Goal: Transaction & Acquisition: Book appointment/travel/reservation

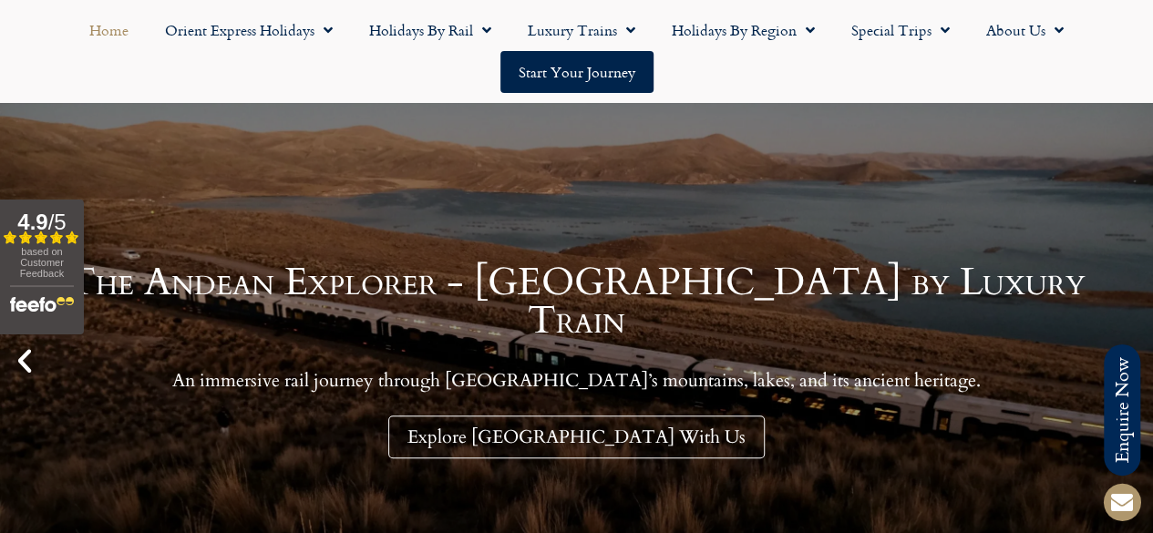
scroll to position [182, 0]
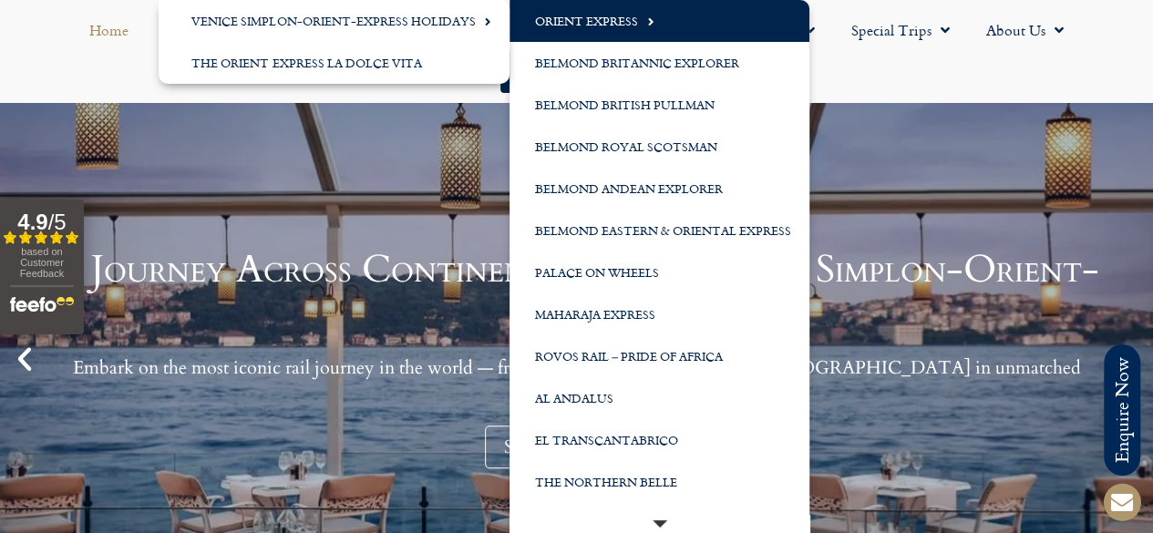
click at [633, 24] on link "Orient Express" at bounding box center [659, 21] width 300 height 42
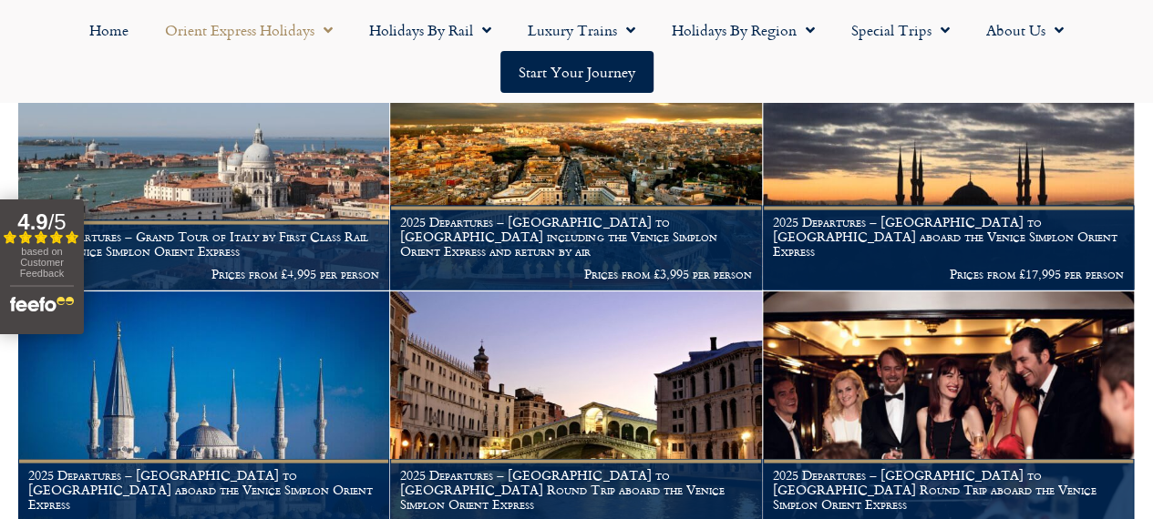
scroll to position [1640, 0]
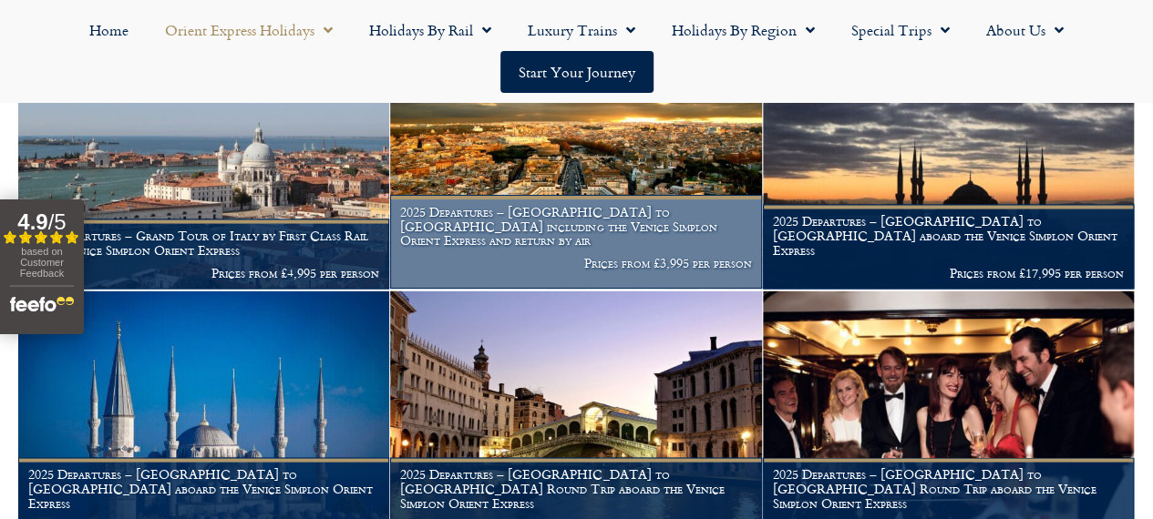
drag, startPoint x: 678, startPoint y: 289, endPoint x: 579, endPoint y: 328, distance: 105.9
drag, startPoint x: 579, startPoint y: 328, endPoint x: 524, endPoint y: 329, distance: 55.6
click at [524, 288] on figcaption "2025 Departures – London to Rome including the Venice Simplon Orient Express an…" at bounding box center [575, 241] width 371 height 93
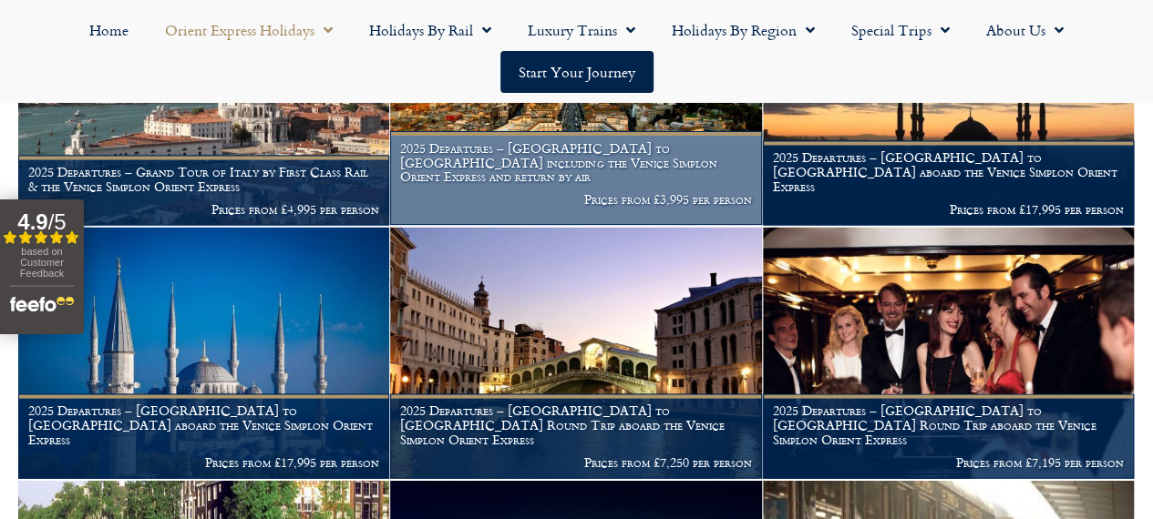
scroll to position [1731, 0]
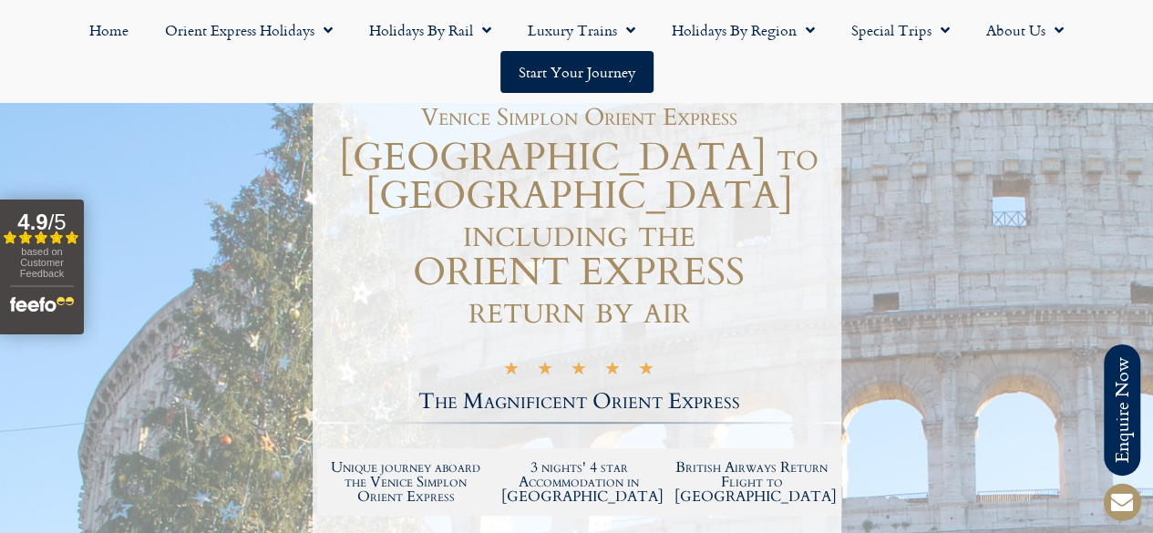
scroll to position [182, 0]
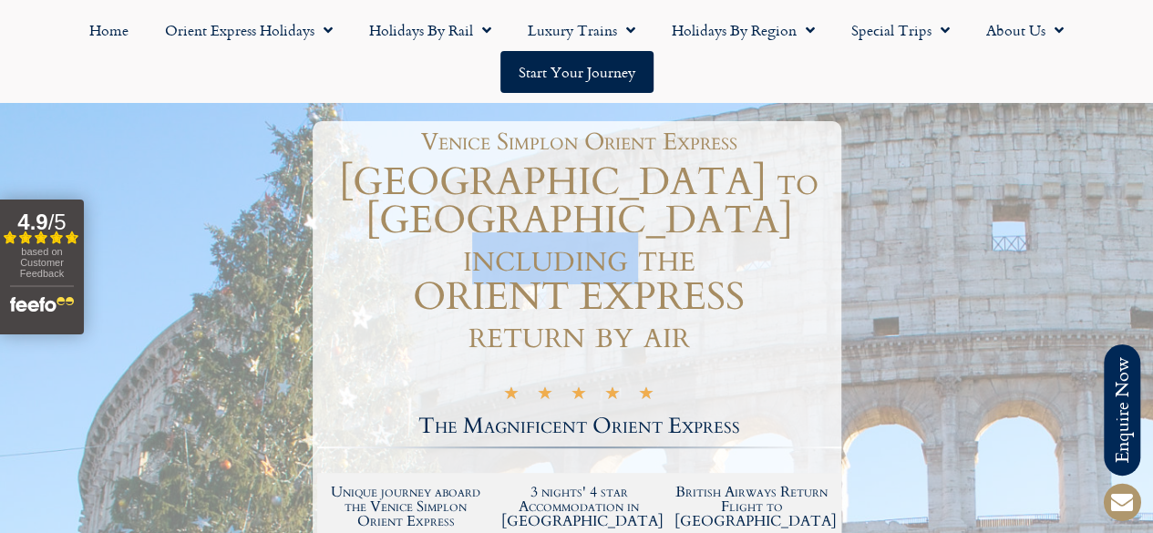
drag, startPoint x: 516, startPoint y: 212, endPoint x: 640, endPoint y: 222, distance: 124.3
click at [638, 220] on h1 "[GEOGRAPHIC_DATA] to [GEOGRAPHIC_DATA] including the ORIENT EXPRESS return by a…" at bounding box center [579, 258] width 524 height 191
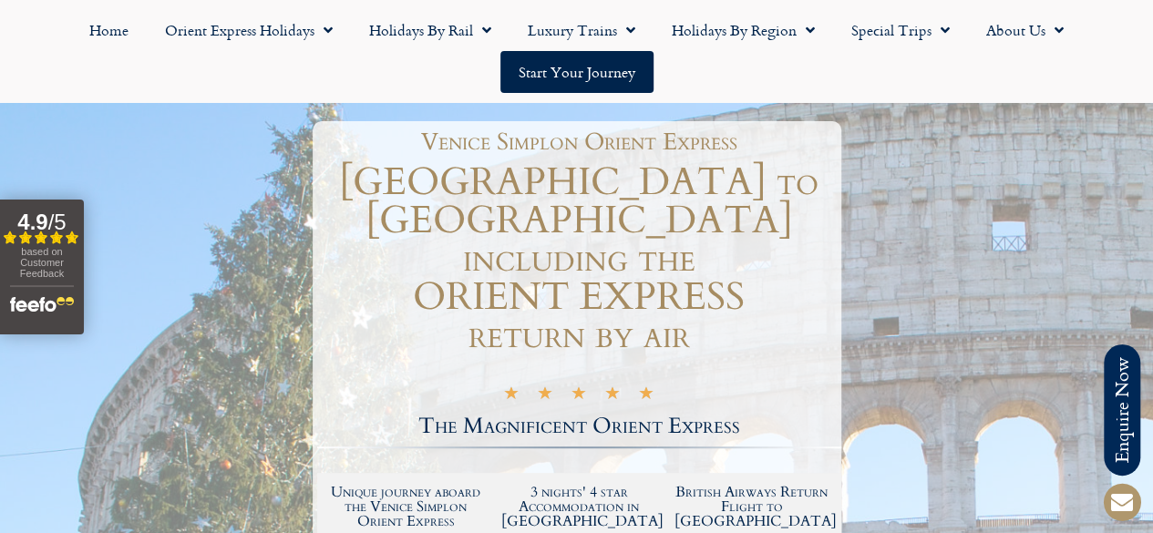
click at [649, 232] on h1 "[GEOGRAPHIC_DATA] to [GEOGRAPHIC_DATA] including the ORIENT EXPRESS return by a…" at bounding box center [579, 258] width 524 height 191
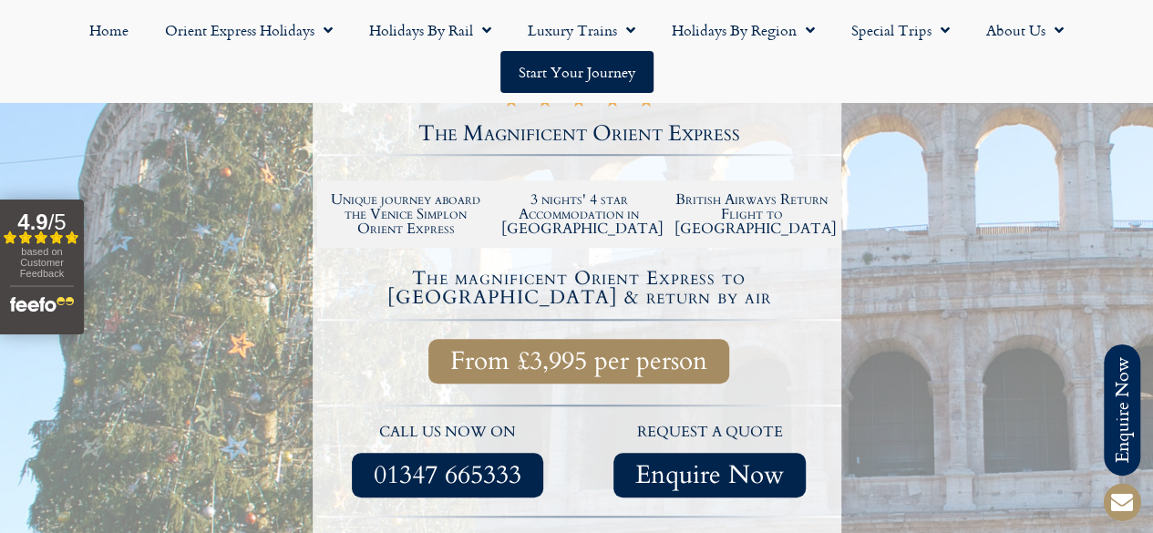
scroll to position [364, 0]
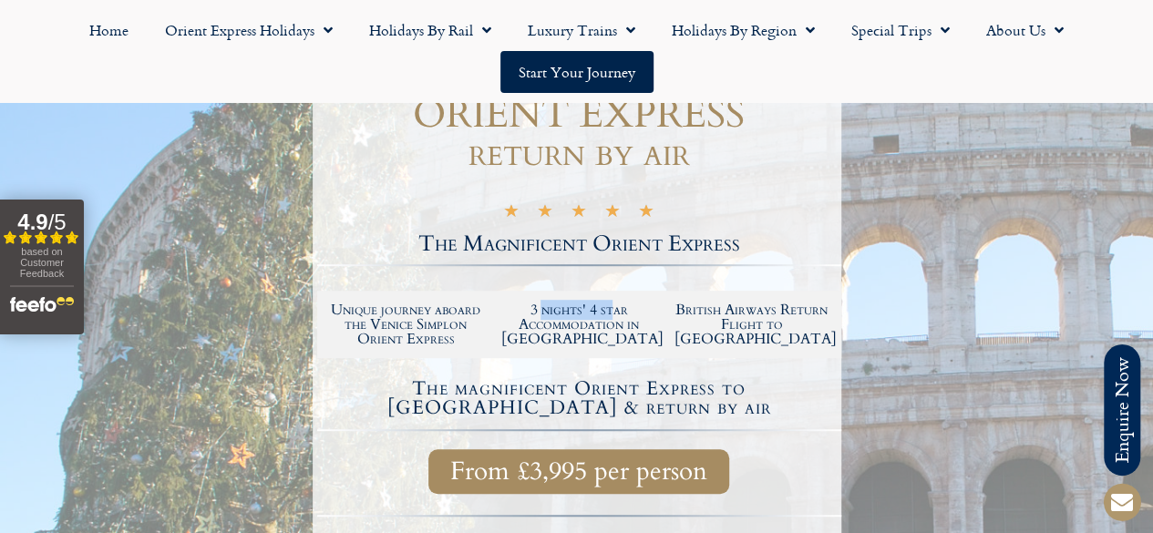
drag, startPoint x: 539, startPoint y: 283, endPoint x: 613, endPoint y: 287, distance: 73.9
click at [613, 303] on h2 "3 nights' 4 star Accommodation in [GEOGRAPHIC_DATA]" at bounding box center [578, 325] width 155 height 44
click at [620, 303] on h2 "3 nights' 4 star Accommodation in [GEOGRAPHIC_DATA]" at bounding box center [578, 325] width 155 height 44
drag, startPoint x: 543, startPoint y: 286, endPoint x: 620, endPoint y: 281, distance: 77.6
click at [612, 303] on h2 "3 nights' 4 star Accommodation in [GEOGRAPHIC_DATA]" at bounding box center [578, 325] width 155 height 44
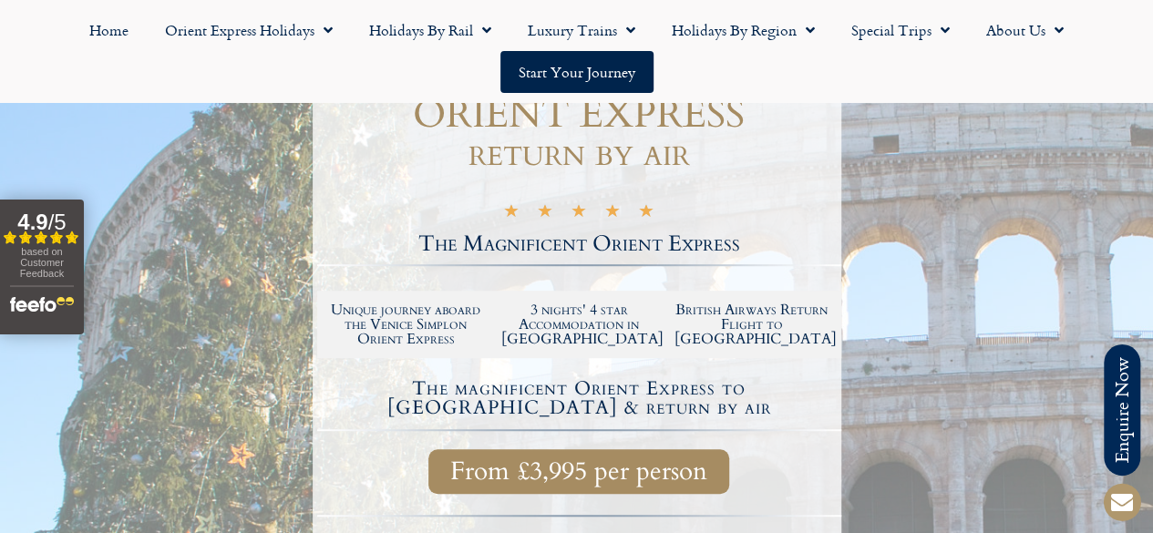
click at [624, 303] on h2 "3 nights' 4 star Accommodation in [GEOGRAPHIC_DATA]" at bounding box center [578, 325] width 155 height 44
drag, startPoint x: 624, startPoint y: 296, endPoint x: 661, endPoint y: 312, distance: 39.6
click at [651, 304] on h2 "3 nights' 4 star Accommodation in [GEOGRAPHIC_DATA]" at bounding box center [578, 325] width 155 height 44
click at [661, 312] on div "3 nights' 4 star Accommodation in [GEOGRAPHIC_DATA]" at bounding box center [578, 324] width 173 height 62
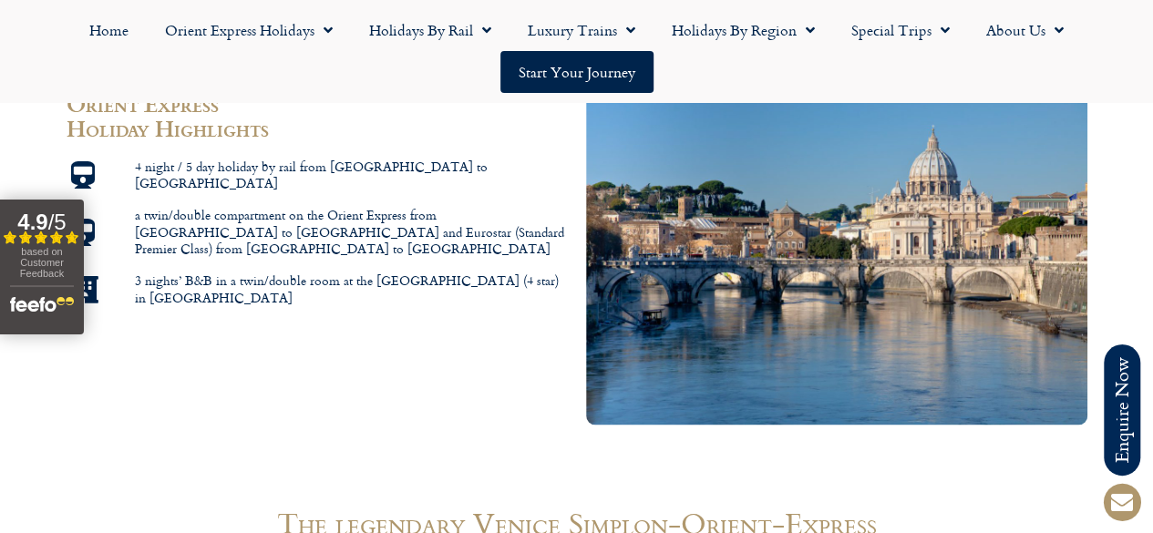
scroll to position [1184, 0]
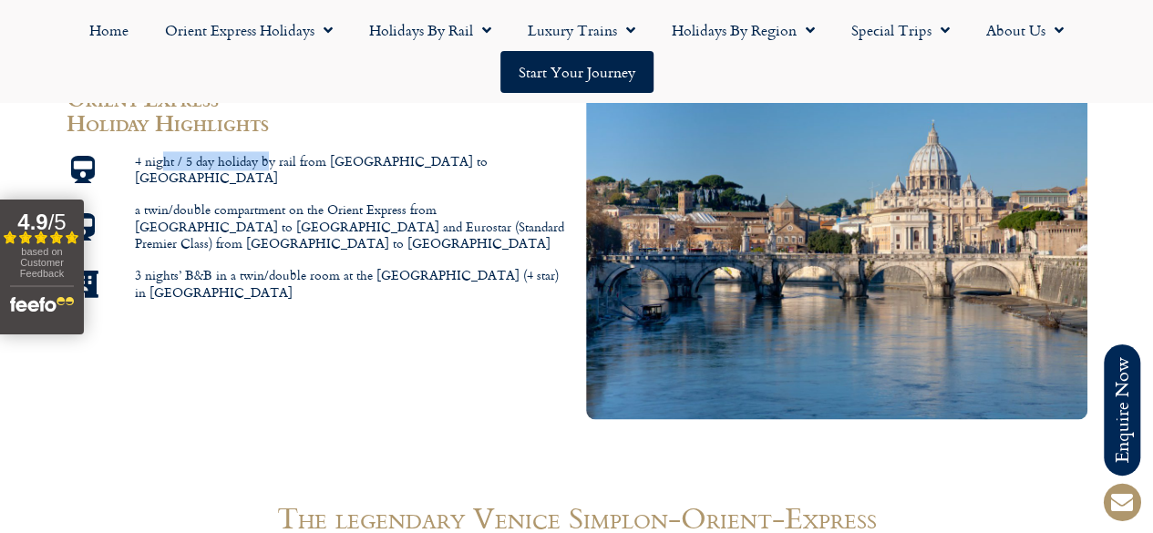
drag, startPoint x: 169, startPoint y: 179, endPoint x: 303, endPoint y: 179, distance: 133.0
click at [299, 178] on span "4 night / 5 day holiday by rail from [GEOGRAPHIC_DATA] to [GEOGRAPHIC_DATA]" at bounding box center [348, 170] width 437 height 34
click at [313, 188] on li "4 night / 5 day holiday by rail from [GEOGRAPHIC_DATA] to [GEOGRAPHIC_DATA]" at bounding box center [317, 173] width 501 height 41
drag, startPoint x: 345, startPoint y: 173, endPoint x: 366, endPoint y: 172, distance: 21.0
click at [364, 172] on span "4 night / 5 day holiday by rail from [GEOGRAPHIC_DATA] to [GEOGRAPHIC_DATA]" at bounding box center [348, 170] width 437 height 34
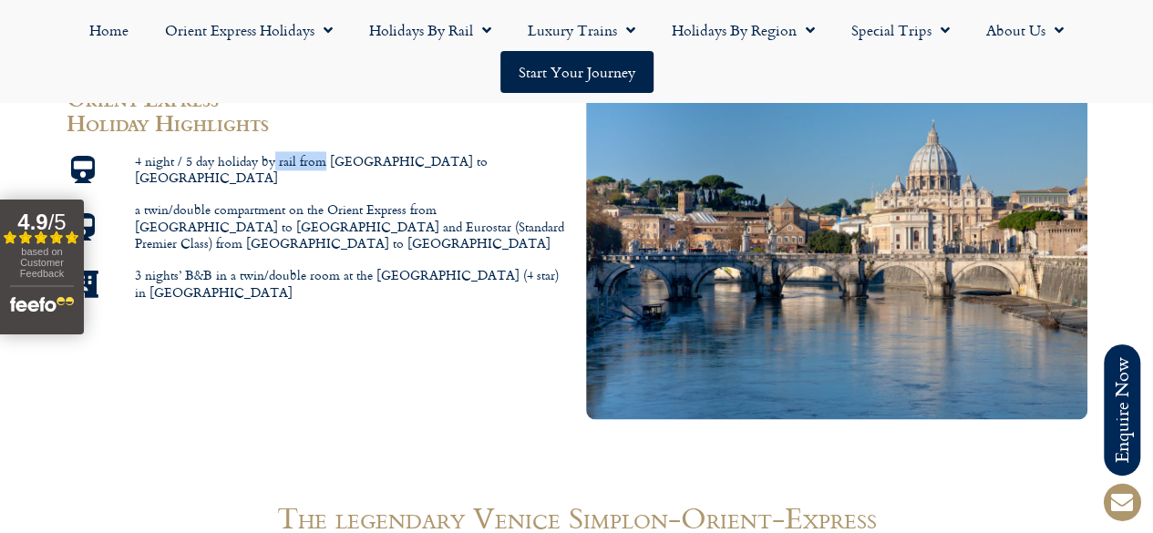
click at [366, 172] on span "4 night / 5 day holiday by rail from [GEOGRAPHIC_DATA] to [GEOGRAPHIC_DATA]" at bounding box center [348, 170] width 437 height 34
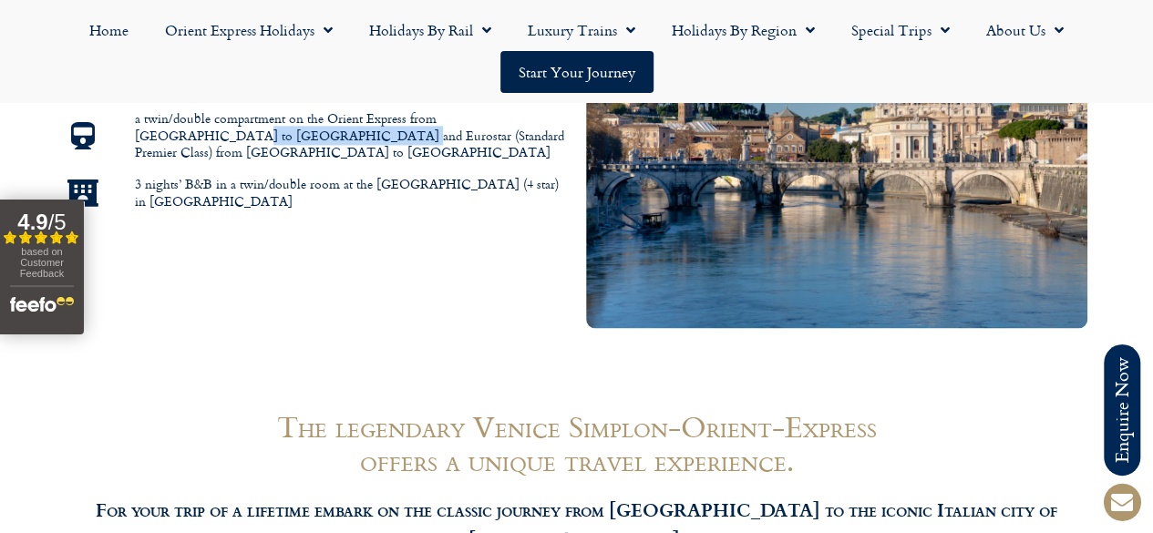
drag, startPoint x: 230, startPoint y: 143, endPoint x: 353, endPoint y: 148, distance: 123.1
click at [353, 148] on span "a twin/double compartment on the Orient Express from [GEOGRAPHIC_DATA] to [GEOG…" at bounding box center [348, 135] width 437 height 51
click at [355, 159] on span "a twin/double compartment on the Orient Express from [GEOGRAPHIC_DATA] to [GEOG…" at bounding box center [348, 135] width 437 height 51
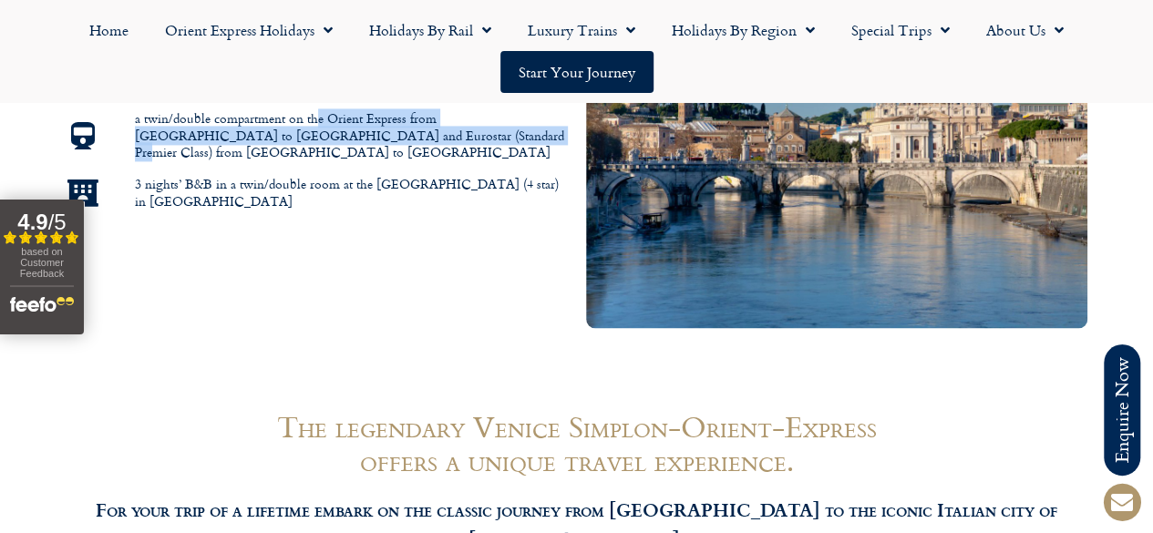
drag, startPoint x: 366, startPoint y: 121, endPoint x: 541, endPoint y: 143, distance: 176.3
click at [541, 143] on span "a twin/double compartment on the Orient Express from [GEOGRAPHIC_DATA] to [GEOG…" at bounding box center [348, 135] width 437 height 51
click at [528, 152] on span "a twin/double compartment on the Orient Express from [GEOGRAPHIC_DATA] to [GEOG…" at bounding box center [348, 135] width 437 height 51
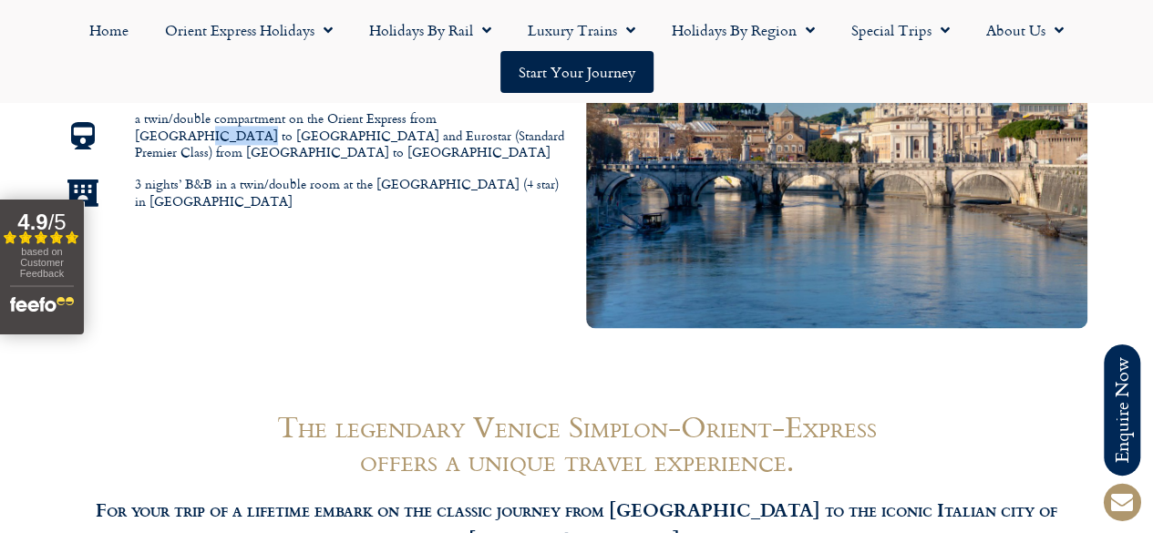
drag, startPoint x: 137, startPoint y: 143, endPoint x: 215, endPoint y: 148, distance: 78.5
click at [210, 147] on span "a twin/double compartment on the Orient Express from [GEOGRAPHIC_DATA] to [GEOG…" at bounding box center [348, 135] width 437 height 51
click at [221, 150] on span "a twin/double compartment on the Orient Express from [GEOGRAPHIC_DATA] to [GEOG…" at bounding box center [348, 135] width 437 height 51
drag, startPoint x: 211, startPoint y: 138, endPoint x: 433, endPoint y: 141, distance: 221.4
click at [433, 141] on span "a twin/double compartment on the Orient Express from [GEOGRAPHIC_DATA] to [GEOG…" at bounding box center [348, 135] width 437 height 51
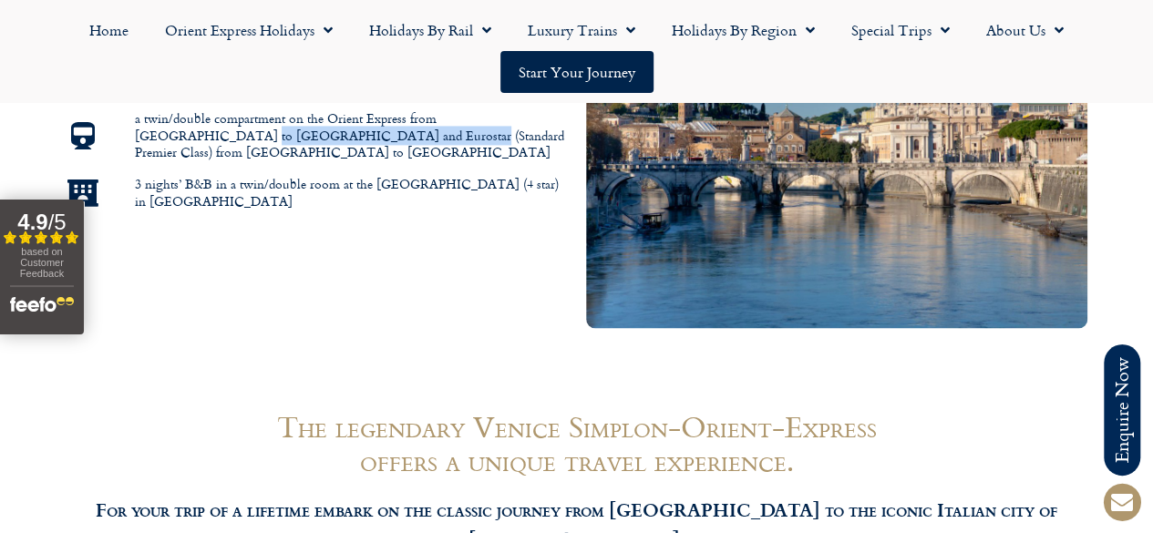
drag, startPoint x: 346, startPoint y: 141, endPoint x: 312, endPoint y: 145, distance: 34.8
copy span "Eurostar (Standard Premier Class)"
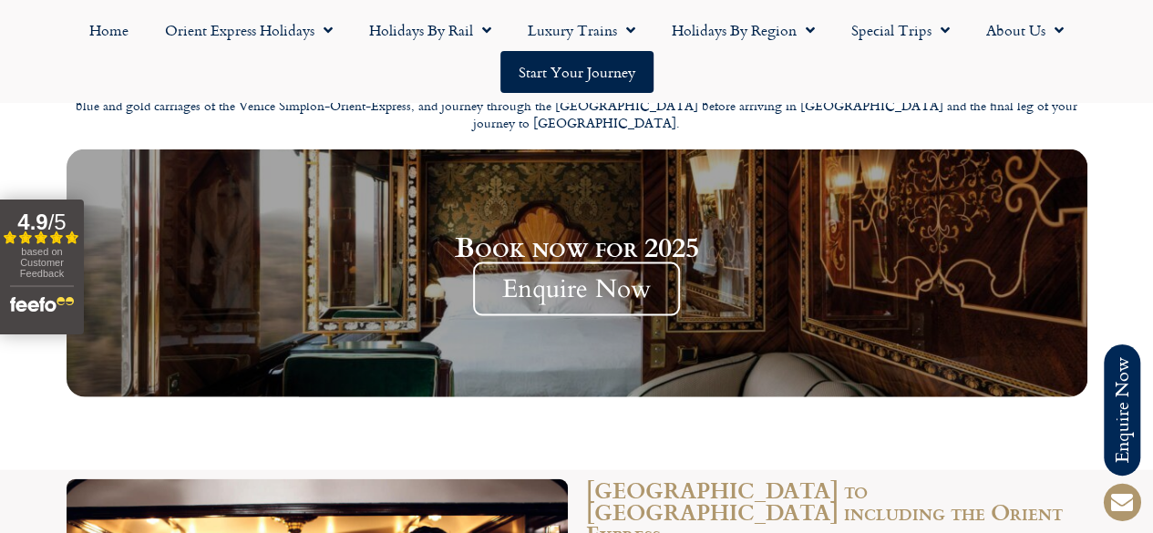
scroll to position [1913, 0]
